Goal: Task Accomplishment & Management: Complete application form

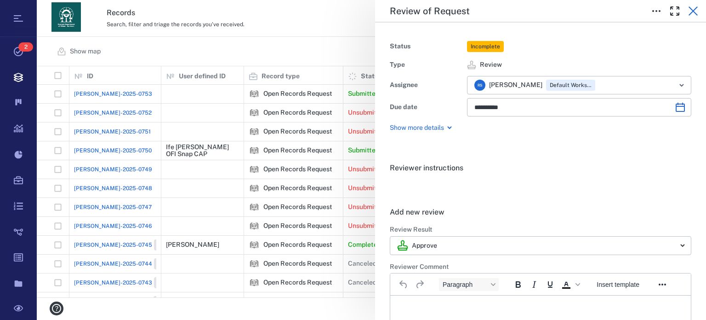
click at [692, 13] on icon "button" at bounding box center [693, 11] width 11 height 11
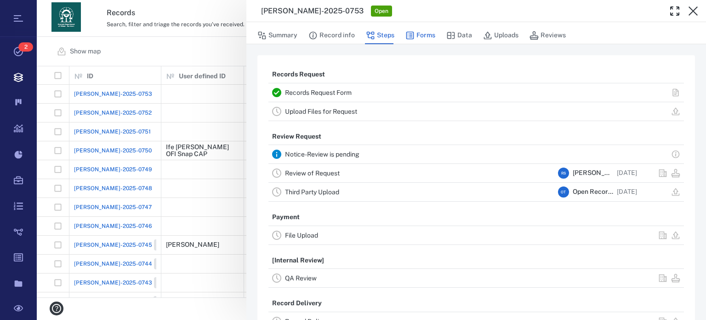
click at [423, 36] on button "Forms" at bounding box center [421, 35] width 30 height 17
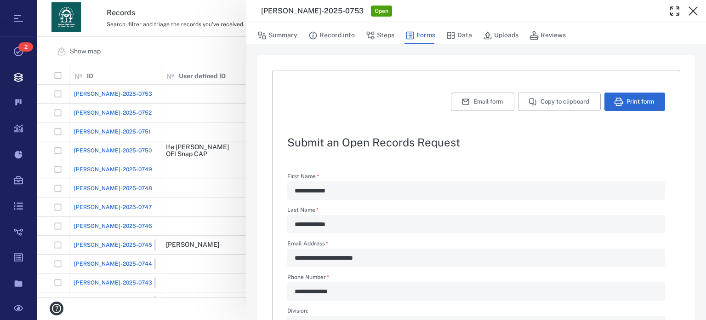
type textarea "*"
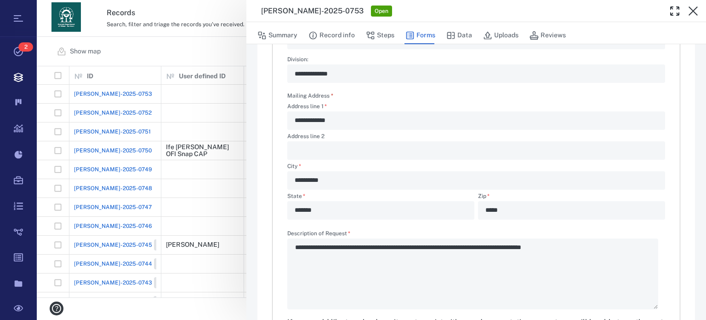
scroll to position [282, 0]
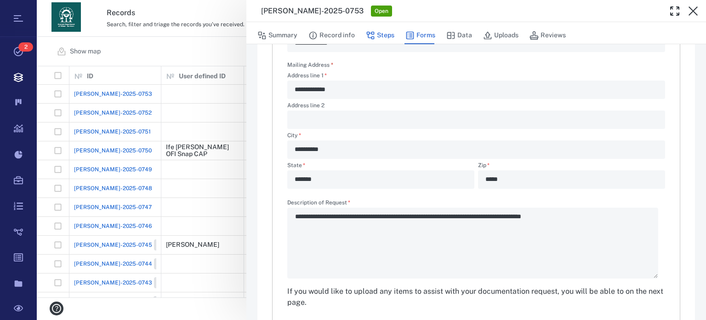
click at [390, 36] on button "Steps" at bounding box center [380, 35] width 29 height 17
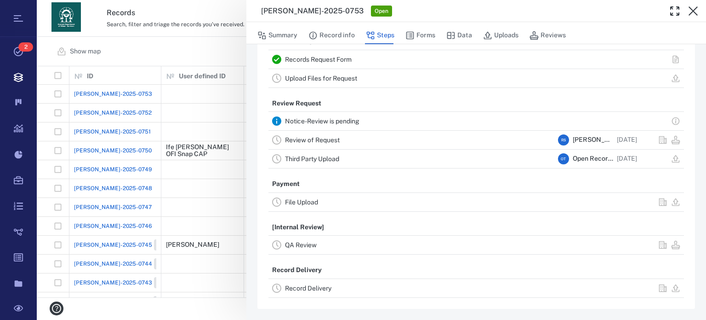
scroll to position [32, 0]
click at [326, 140] on link "Review of Request" at bounding box center [312, 140] width 55 height 7
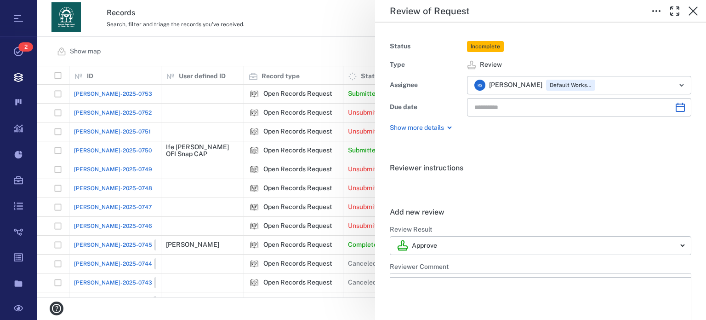
type input "**********"
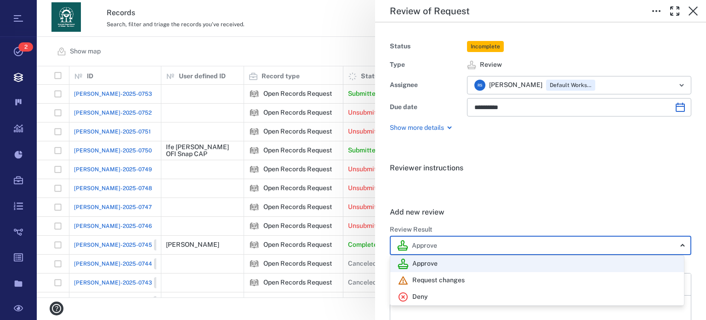
click at [679, 245] on body "Tasks 2 Records Boards Dashboard Reports Record types Guide steps Rules Form bu…" at bounding box center [353, 160] width 706 height 320
click at [424, 296] on p "Deny" at bounding box center [420, 296] width 16 height 9
type input "******"
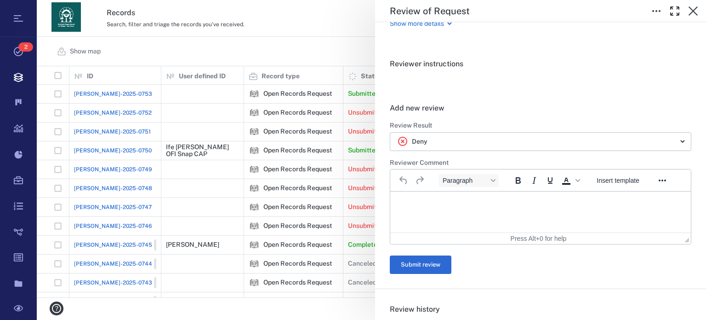
scroll to position [129, 0]
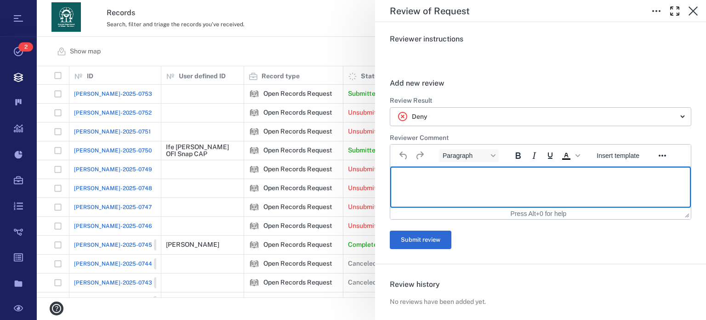
click at [517, 189] on html at bounding box center [540, 177] width 301 height 23
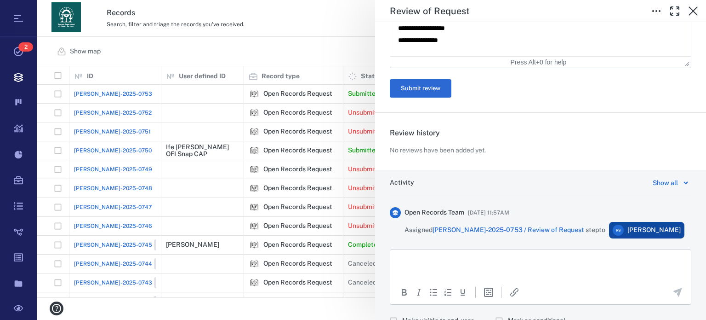
scroll to position [519, 0]
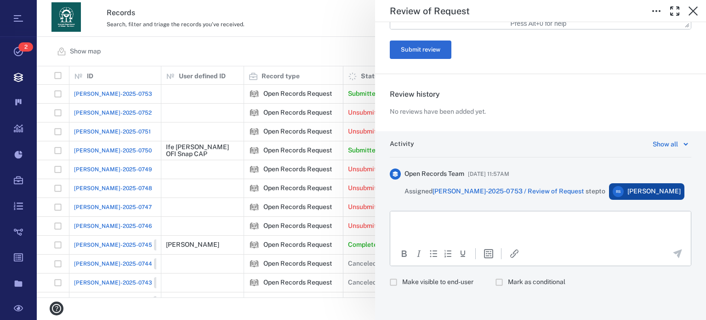
drag, startPoint x: 525, startPoint y: 232, endPoint x: 527, endPoint y: 217, distance: 15.0
click at [525, 230] on html at bounding box center [540, 222] width 301 height 23
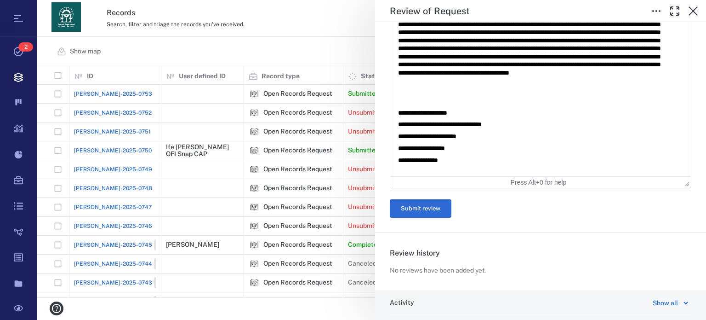
scroll to position [362, 0]
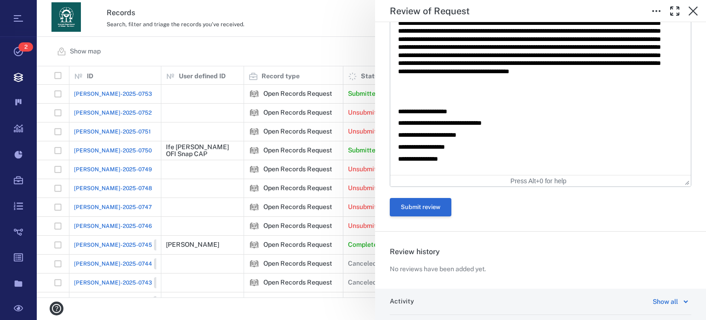
click at [433, 206] on button "Submit review" at bounding box center [421, 207] width 62 height 18
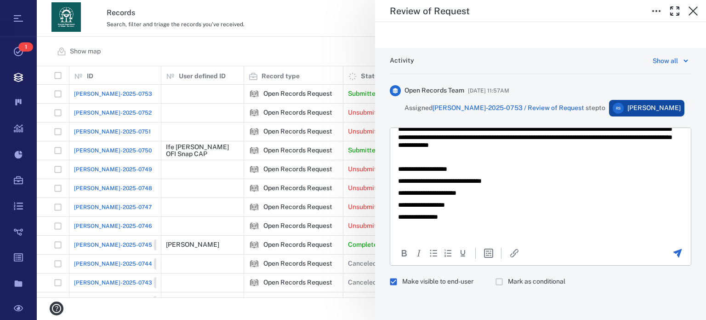
scroll to position [0, 0]
